Goal: Check status: Check status

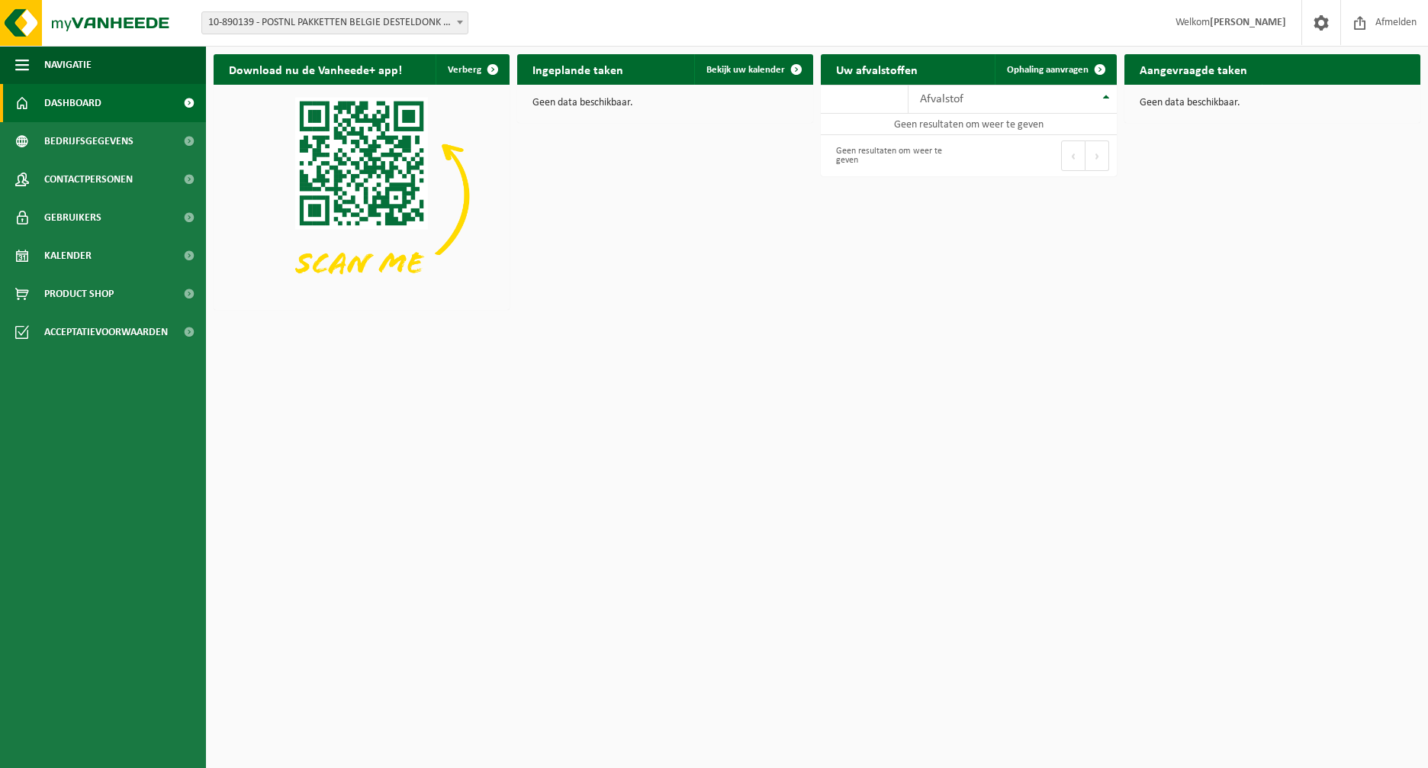
click at [340, 24] on span "10-890139 - POSTNL PAKKETTEN BELGIE DESTELDONK - DESTELDONK" at bounding box center [335, 22] width 266 height 21
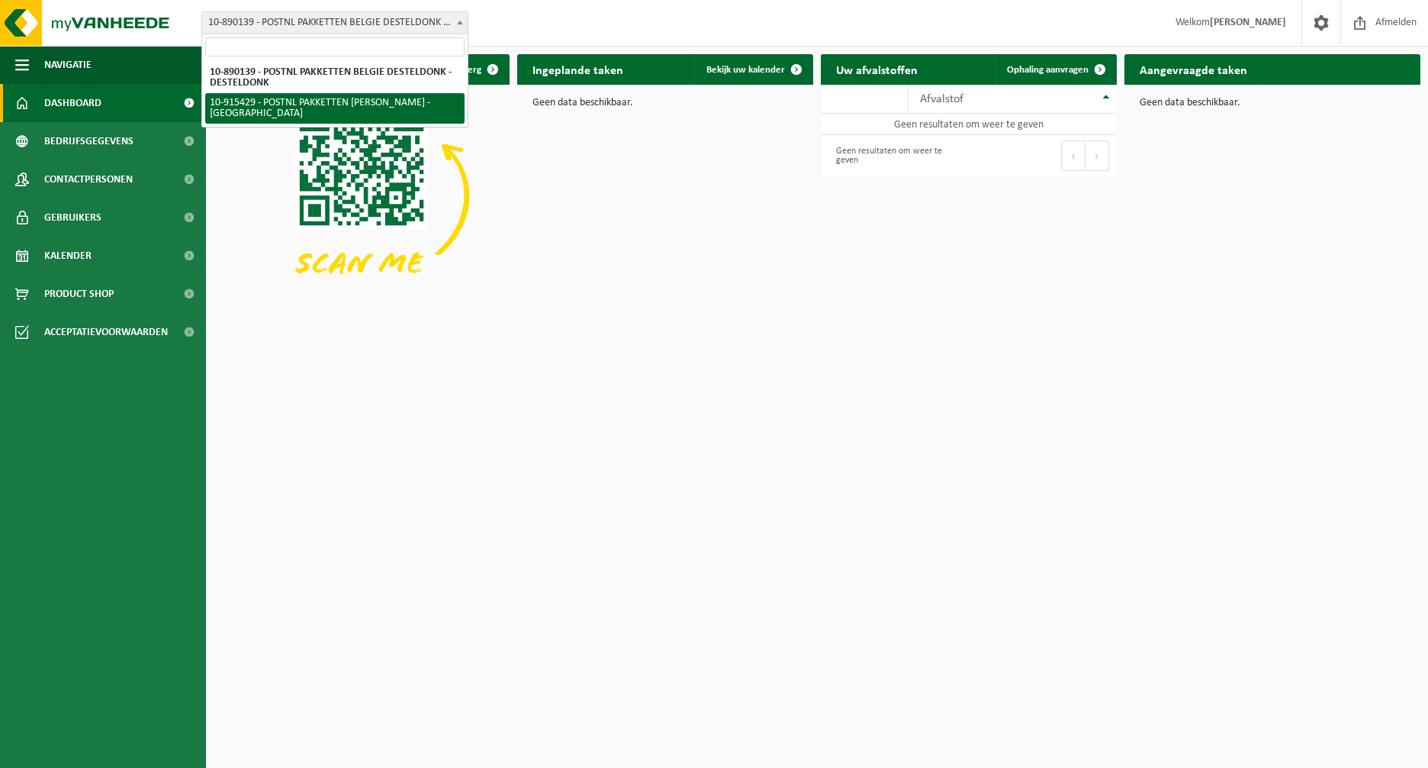
select select "127004"
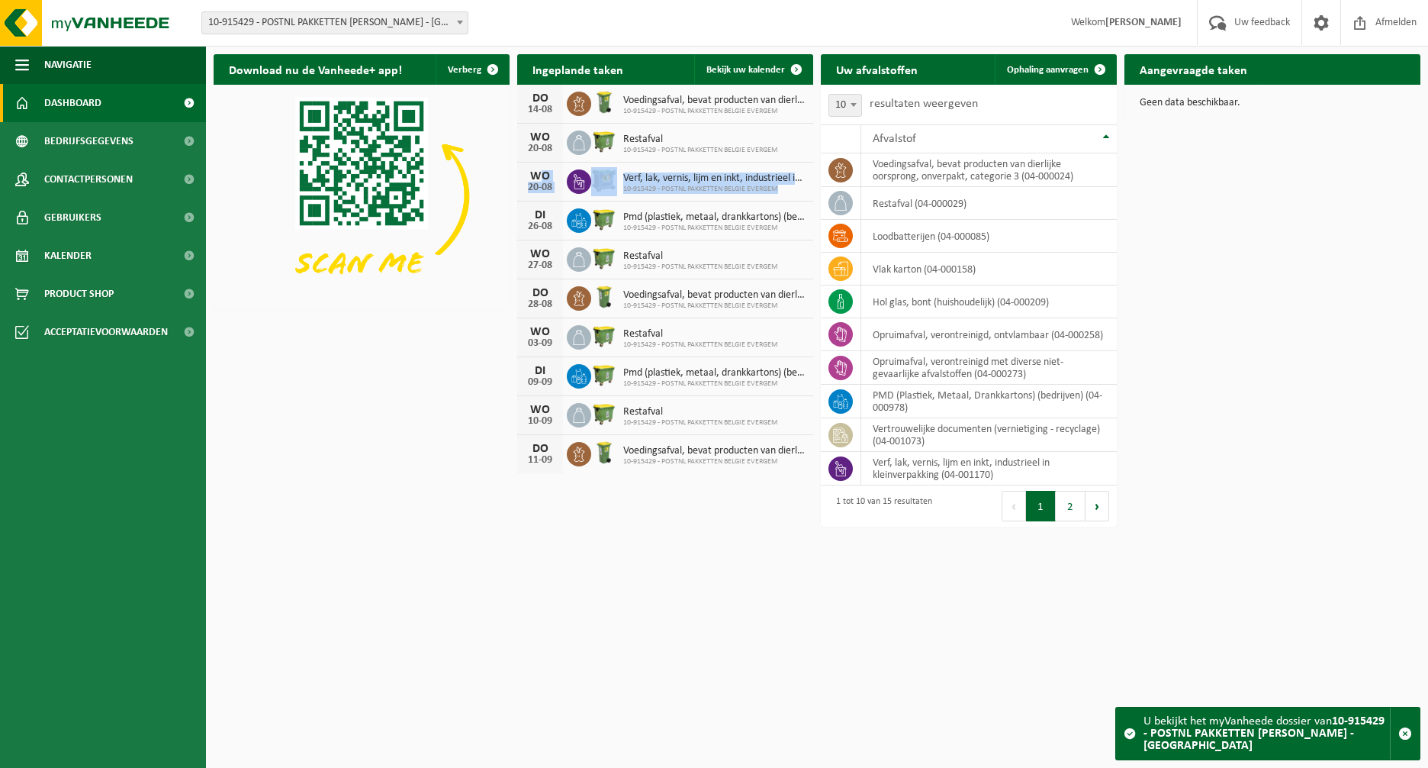
drag, startPoint x: 521, startPoint y: 179, endPoint x: 802, endPoint y: 184, distance: 280.8
click at [799, 185] on div "WO 20-08 Verf, lak, vernis, lijm en inkt, industrieel in kleinverpakking 10-915…" at bounding box center [665, 182] width 296 height 39
drag, startPoint x: 802, startPoint y: 184, endPoint x: 748, endPoint y: 179, distance: 53.6
drag, startPoint x: 748, startPoint y: 179, endPoint x: 1262, endPoint y: 411, distance: 563.4
click at [1262, 411] on div "Download nu de Vanheede+ app! Verberg Ingeplande taken Bekijk uw kalender DO 14…" at bounding box center [817, 266] width 1215 height 439
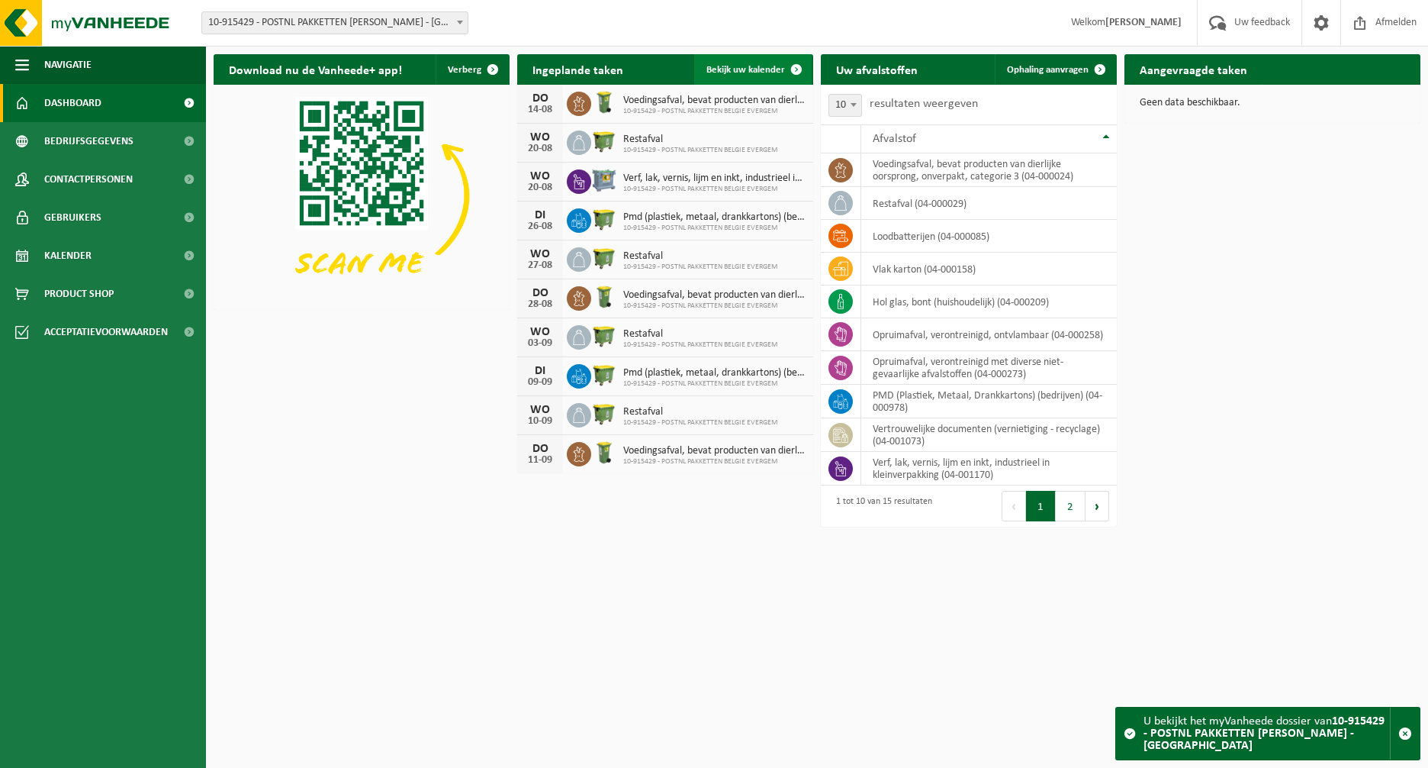
click at [727, 68] on span "Bekijk uw kalender" at bounding box center [746, 70] width 79 height 10
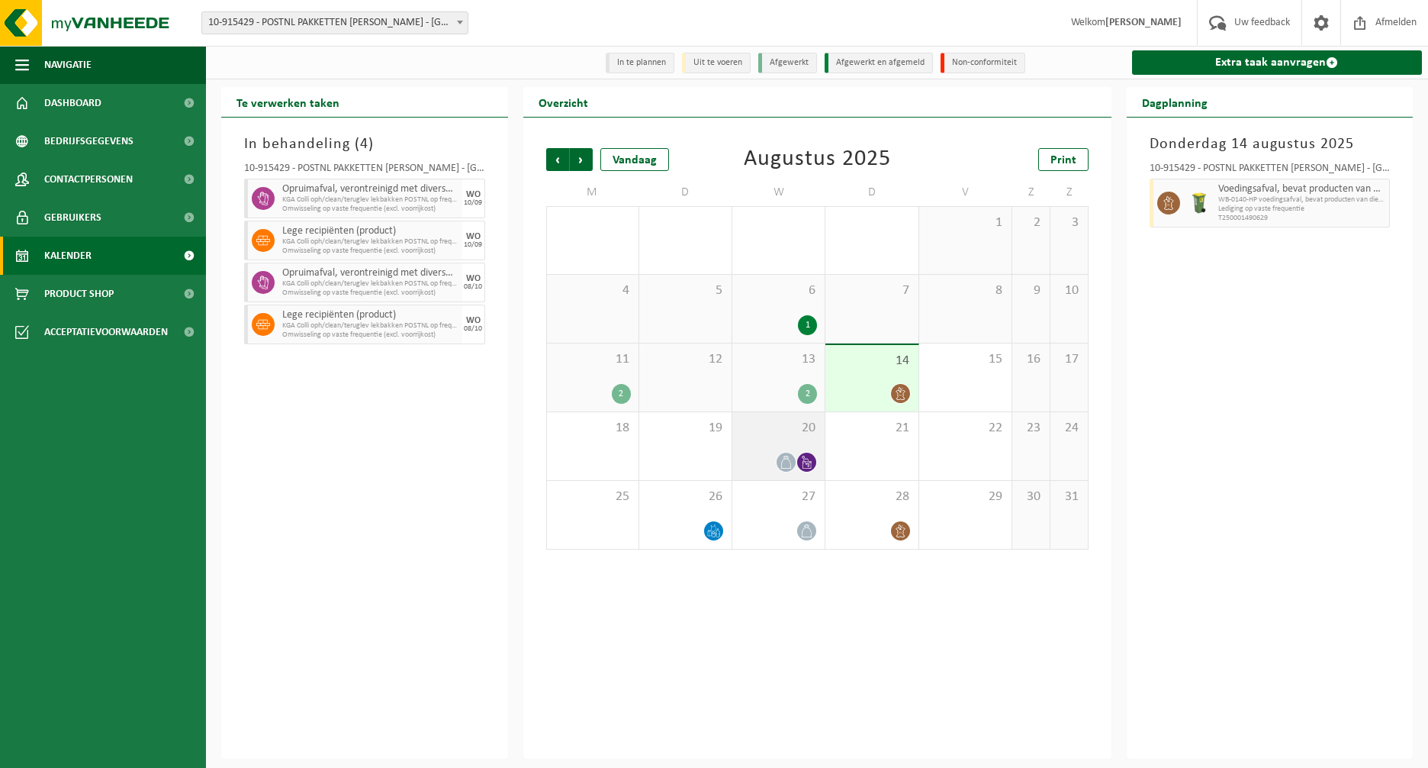
click at [788, 457] on icon at bounding box center [786, 462] width 13 height 13
